Goal: Task Accomplishment & Management: Use online tool/utility

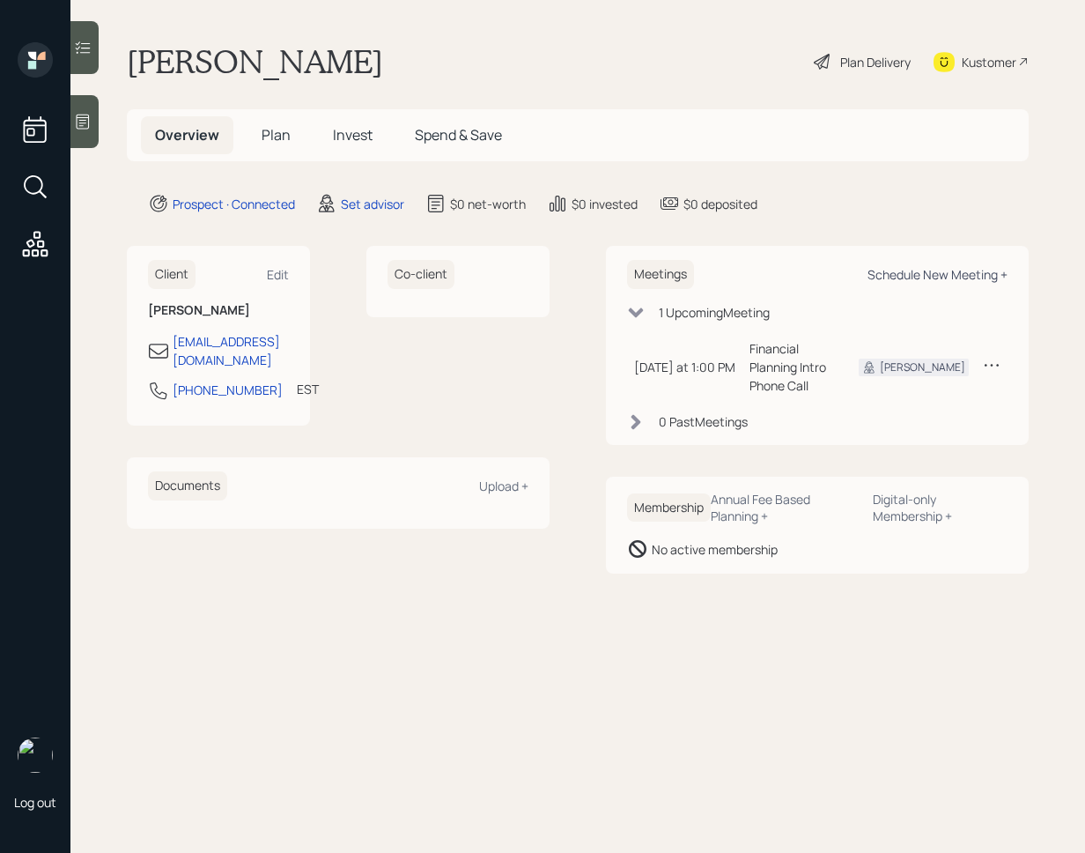
click at [955, 268] on div "Schedule New Meeting +" at bounding box center [938, 274] width 140 height 17
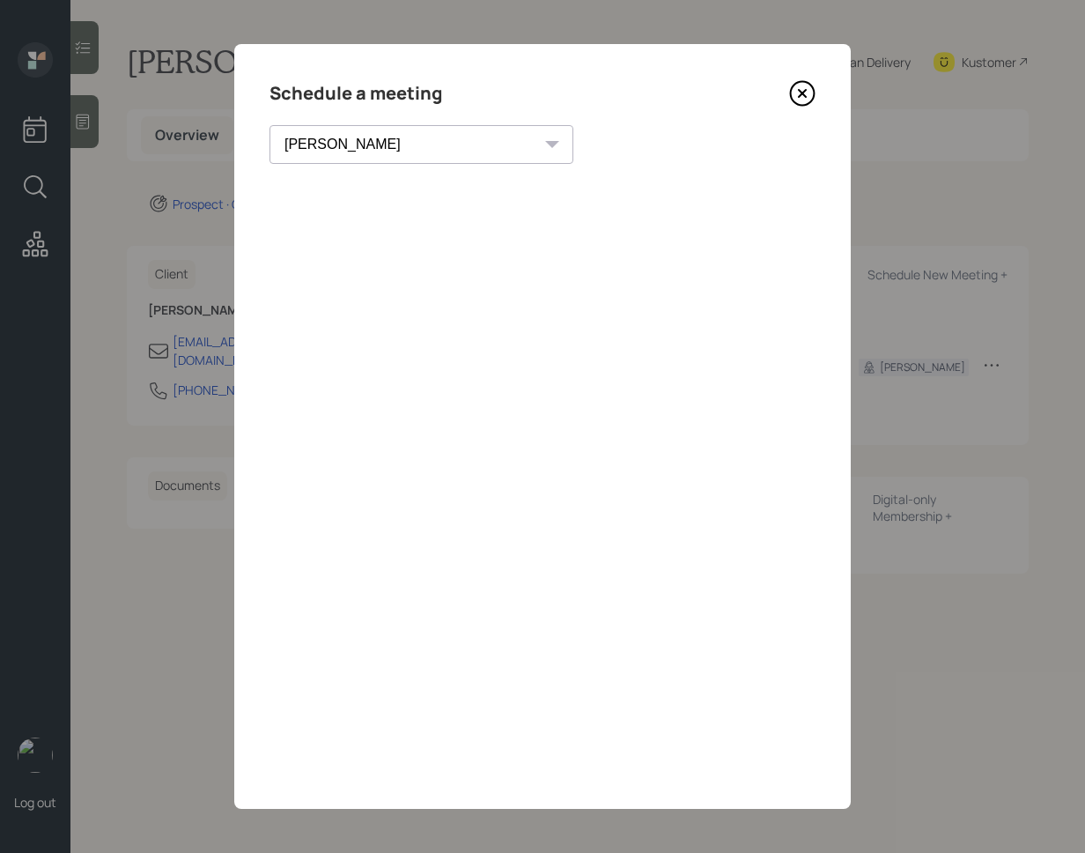
click at [399, 145] on div "[PERSON_NAME] [PERSON_NAME] [PERSON_NAME] [PERSON_NAME] [PERSON_NAME] [PERSON_N…" at bounding box center [422, 144] width 304 height 39
click at [387, 143] on select "[PERSON_NAME] [PERSON_NAME] [PERSON_NAME] [PERSON_NAME] [PERSON_NAME] [PERSON_N…" at bounding box center [422, 144] width 304 height 39
select select "59554aeb-d739-4552-90b9-0d27d70b4bf7"
click at [270, 125] on select "[PERSON_NAME] [PERSON_NAME] [PERSON_NAME] [PERSON_NAME] [PERSON_NAME] [PERSON_N…" at bounding box center [422, 144] width 304 height 39
click at [564, 145] on div "Choose my own meeting type" at bounding box center [638, 144] width 148 height 33
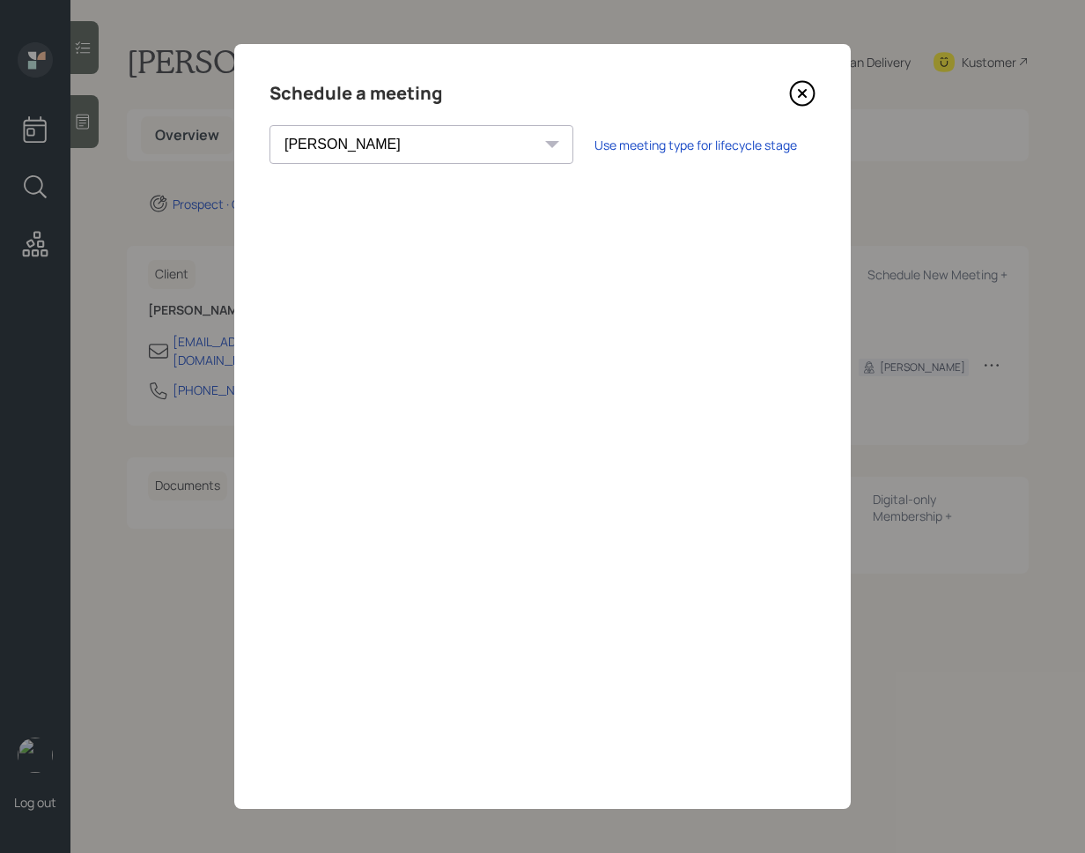
click at [796, 90] on icon at bounding box center [802, 93] width 26 height 26
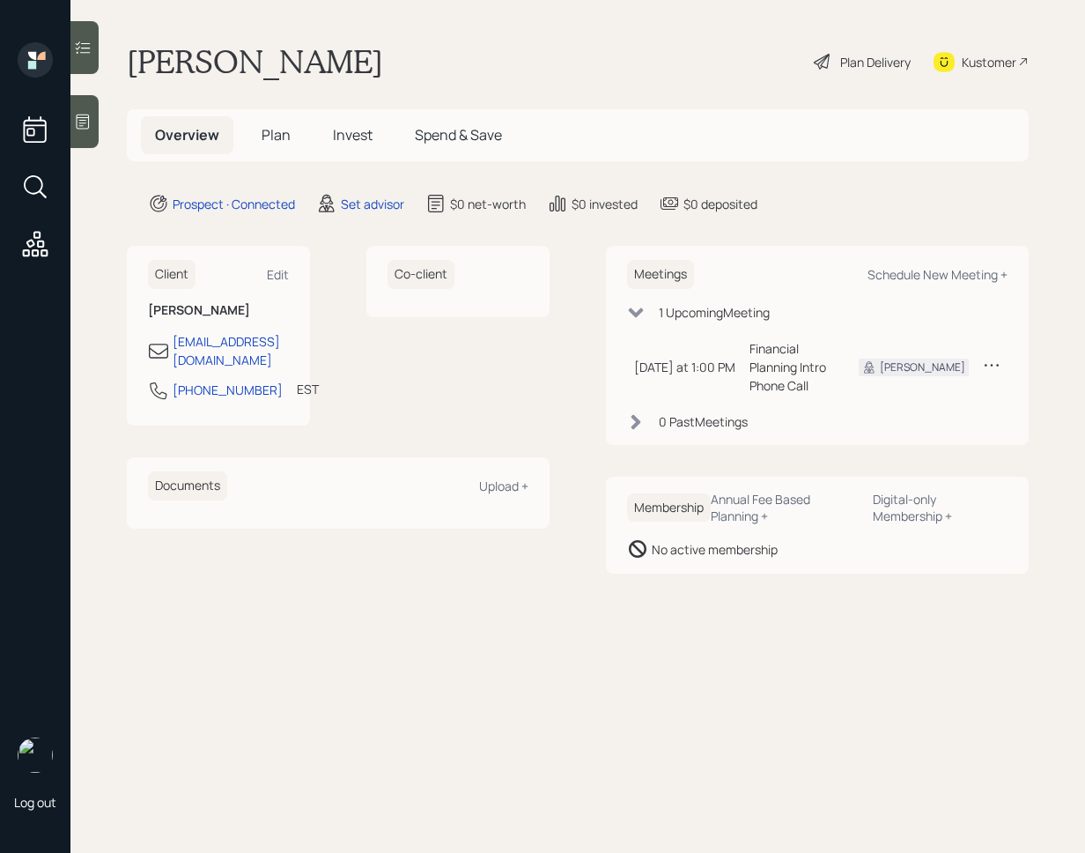
click at [85, 118] on icon at bounding box center [83, 122] width 18 height 18
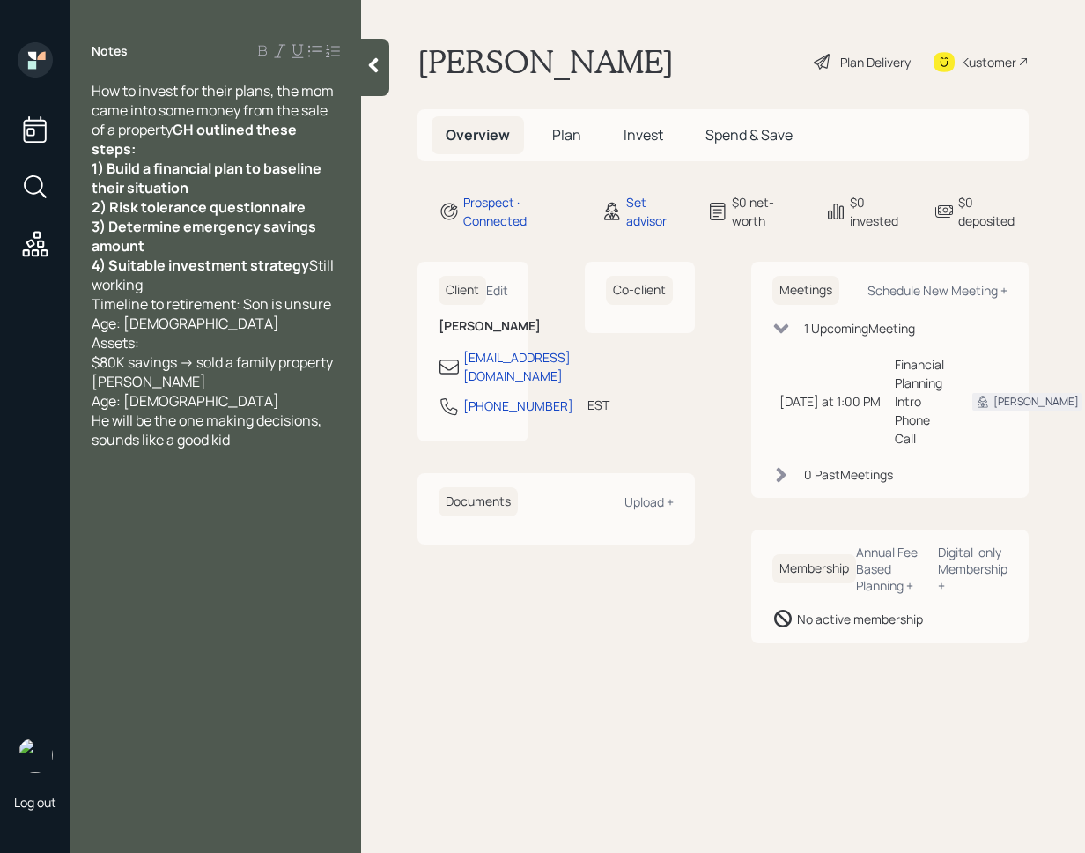
click at [376, 73] on icon at bounding box center [374, 65] width 18 height 18
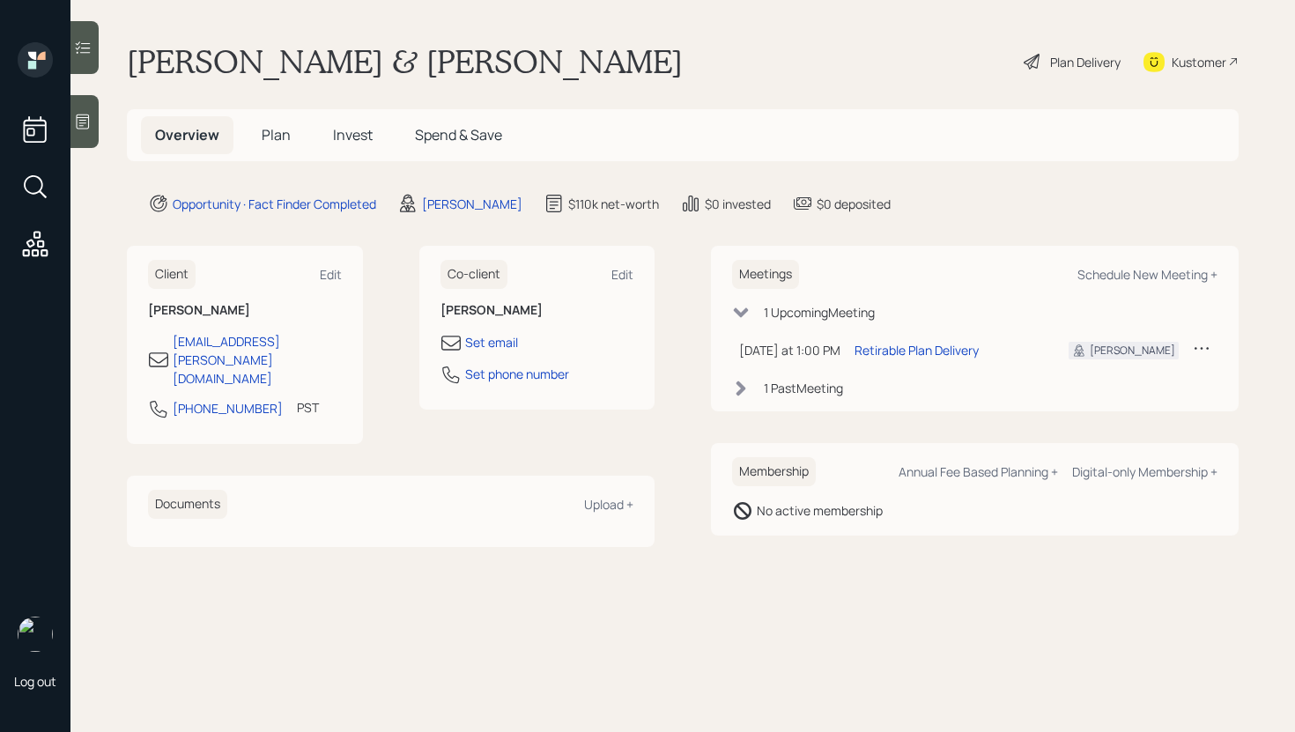
click at [257, 129] on h5 "Plan" at bounding box center [276, 135] width 57 height 38
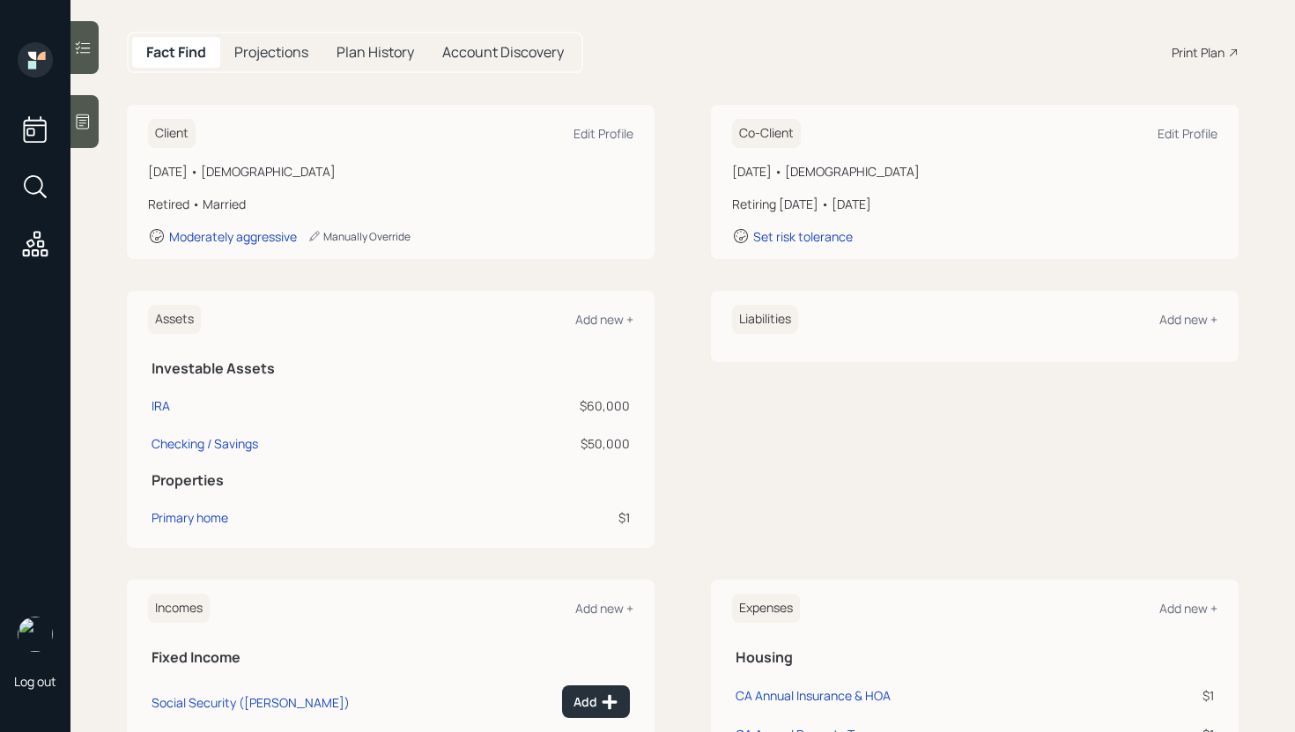
scroll to position [208, 0]
